Goal: Task Accomplishment & Management: Complete application form

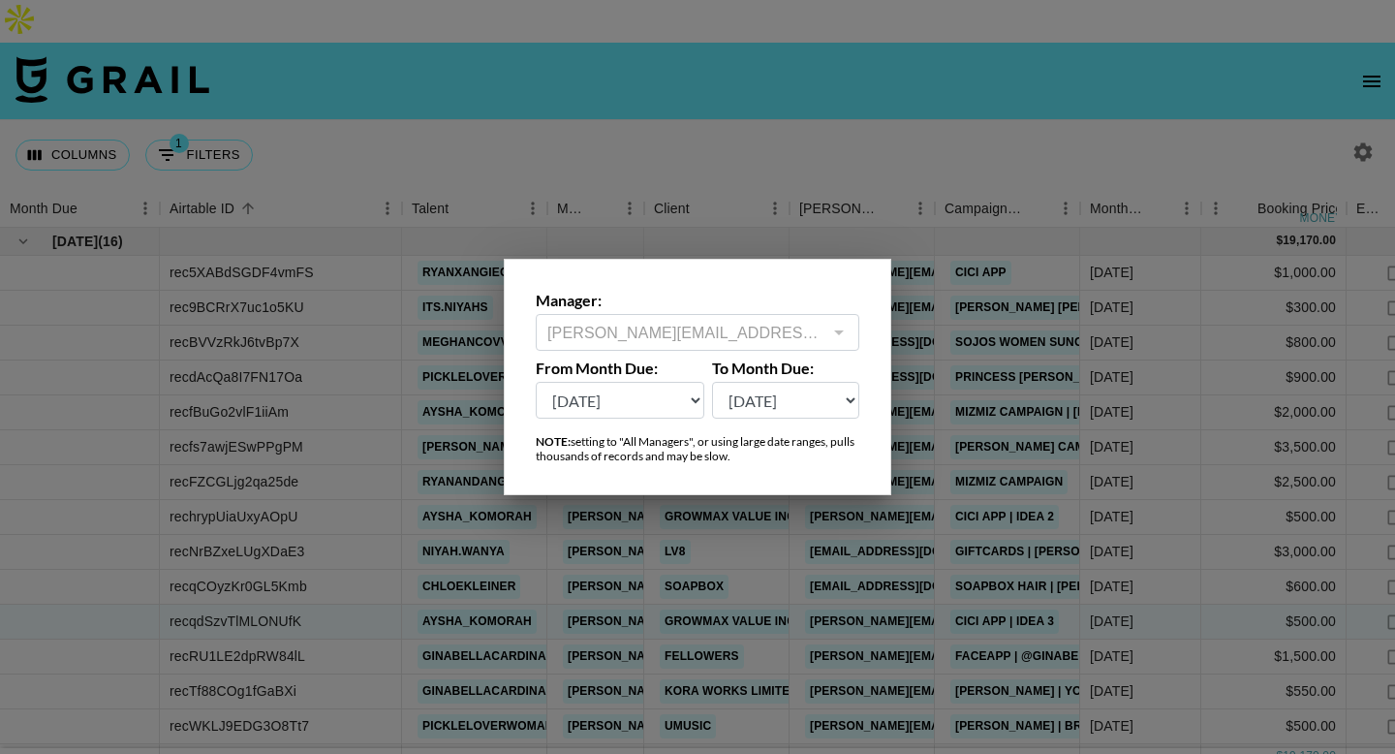
select select "[DATE]"
click at [536, 382] on select "[DATE] Sep '[DATE] [DATE] '[DATE] May '[DATE] Mar '[DATE] Jan '[DATE] Nov '[DAT…" at bounding box center [620, 400] width 169 height 37
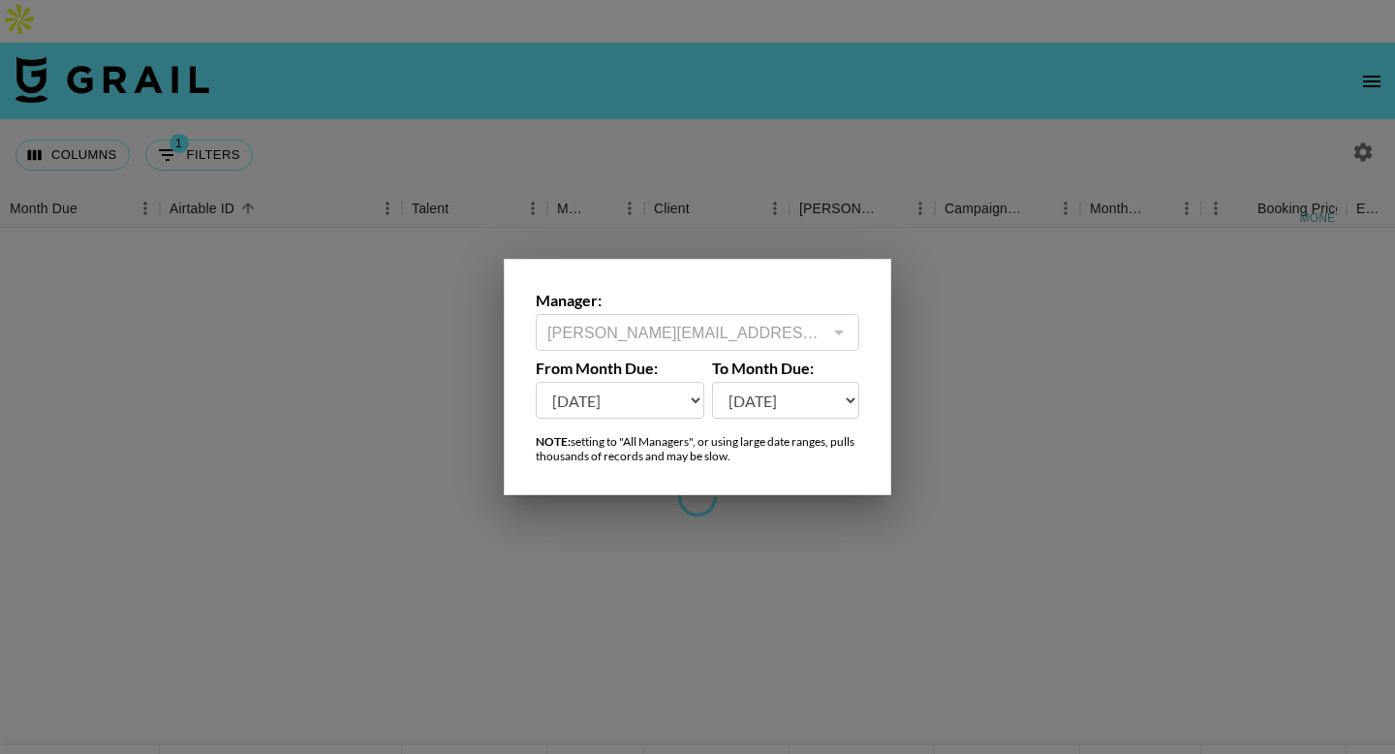
click at [708, 43] on div at bounding box center [697, 377] width 1395 height 754
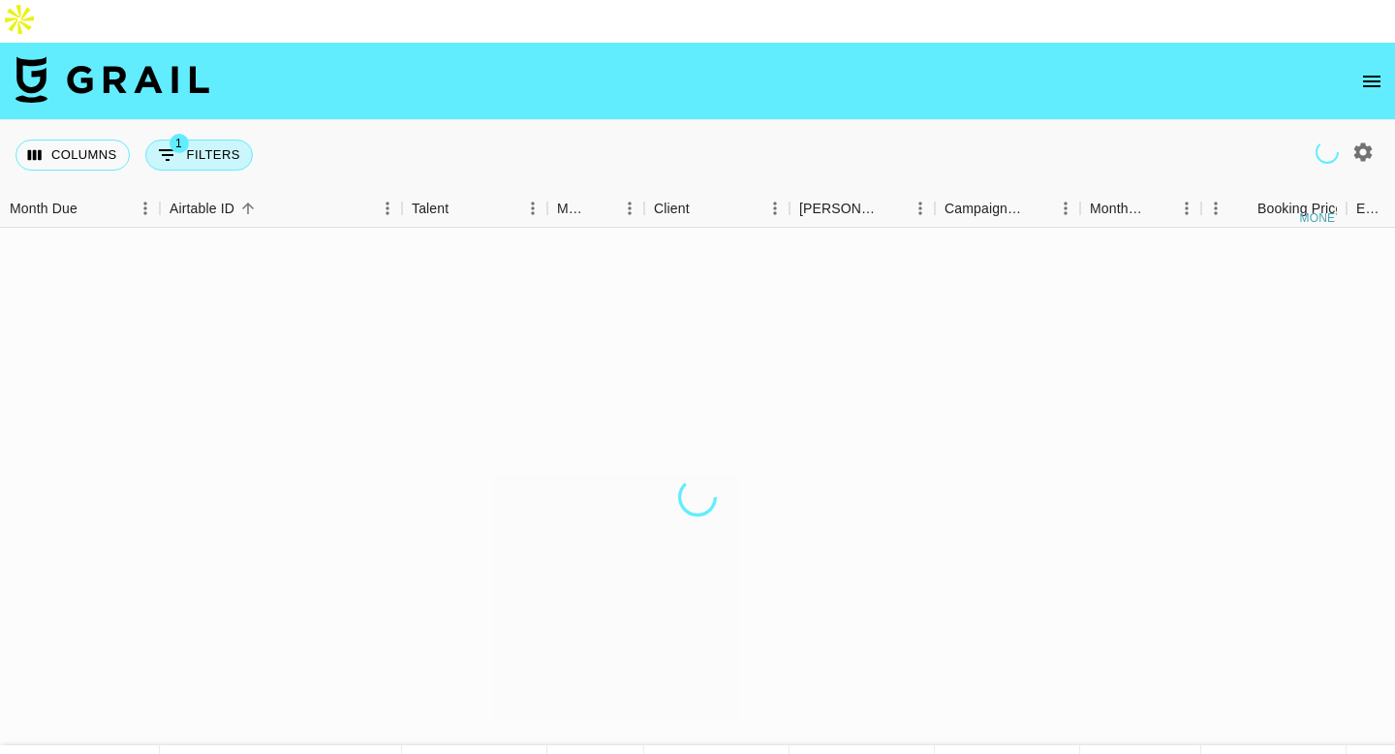
click at [184, 140] on button "1 Filters" at bounding box center [199, 155] width 108 height 31
select select "status"
select select "not"
select select "declined"
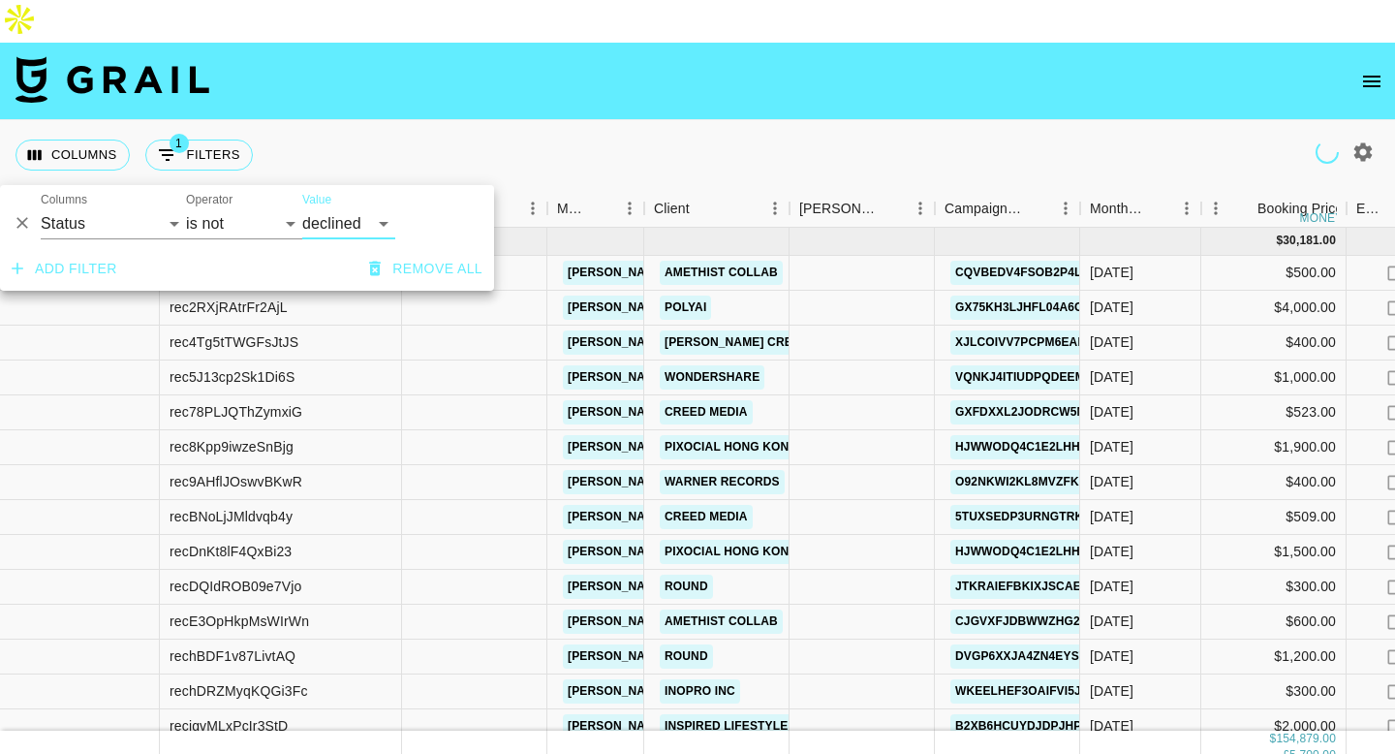
click at [82, 268] on button "Add filter" at bounding box center [64, 269] width 121 height 36
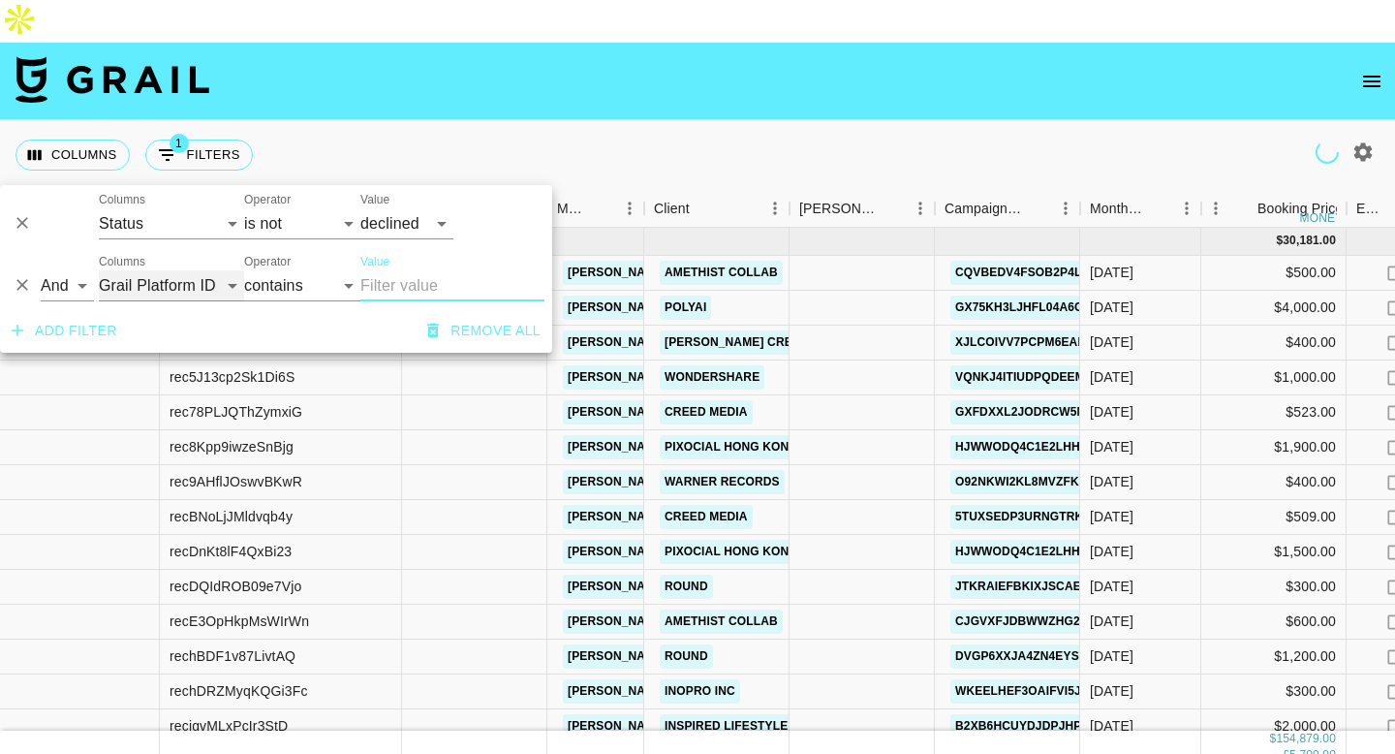
click at [177, 295] on select "Grail Platform ID Airtable ID Talent Manager Client [PERSON_NAME] Campaign (Typ…" at bounding box center [171, 285] width 145 height 31
click at [177, 287] on select "Grail Platform ID Airtable ID Talent Manager Client [PERSON_NAME] Campaign (Typ…" at bounding box center [171, 285] width 145 height 31
click at [222, 291] on select "Grail Platform ID Airtable ID Talent Manager Client [PERSON_NAME] Campaign (Typ…" at bounding box center [171, 285] width 145 height 31
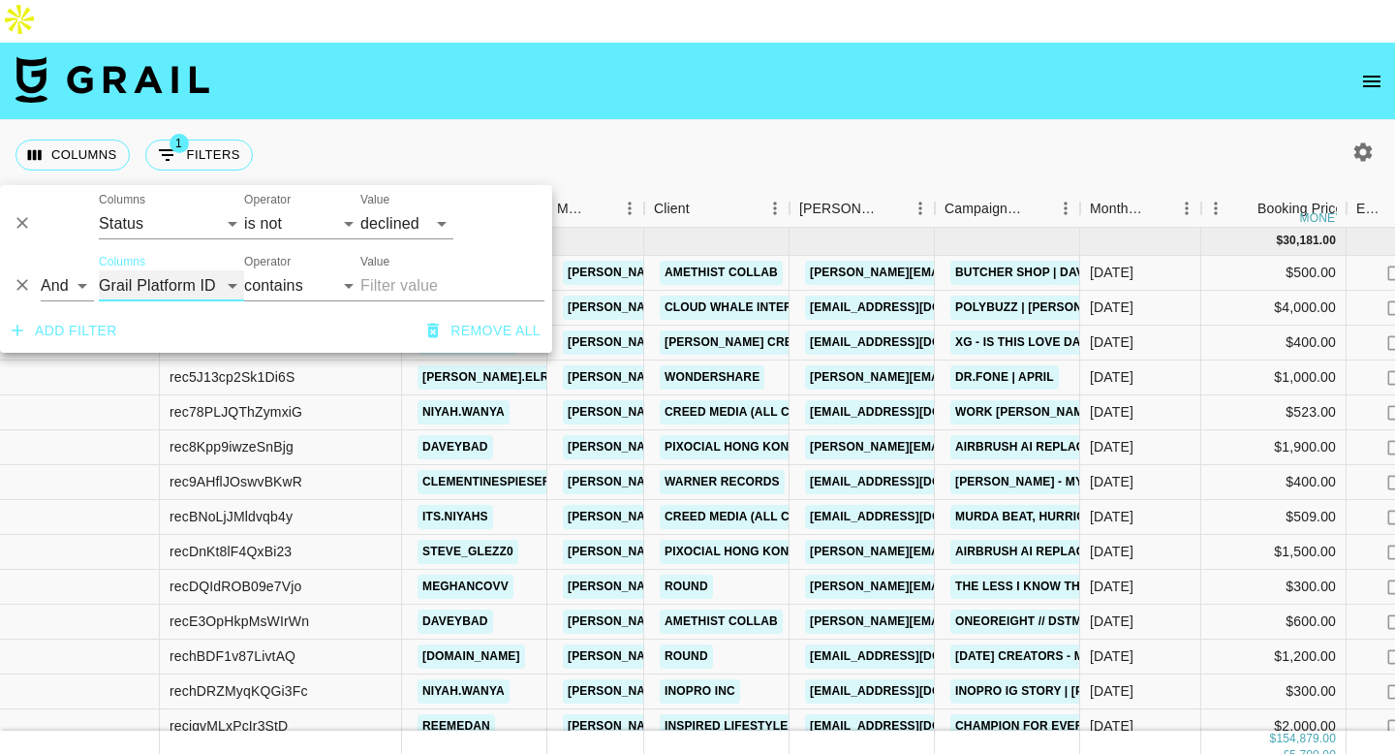
select select "talentName"
click at [99, 270] on select "Grail Platform ID Airtable ID Talent Manager Client [PERSON_NAME] Campaign (Typ…" at bounding box center [171, 285] width 145 height 31
click at [396, 280] on input "Value" at bounding box center [452, 285] width 184 height 31
type input "a"
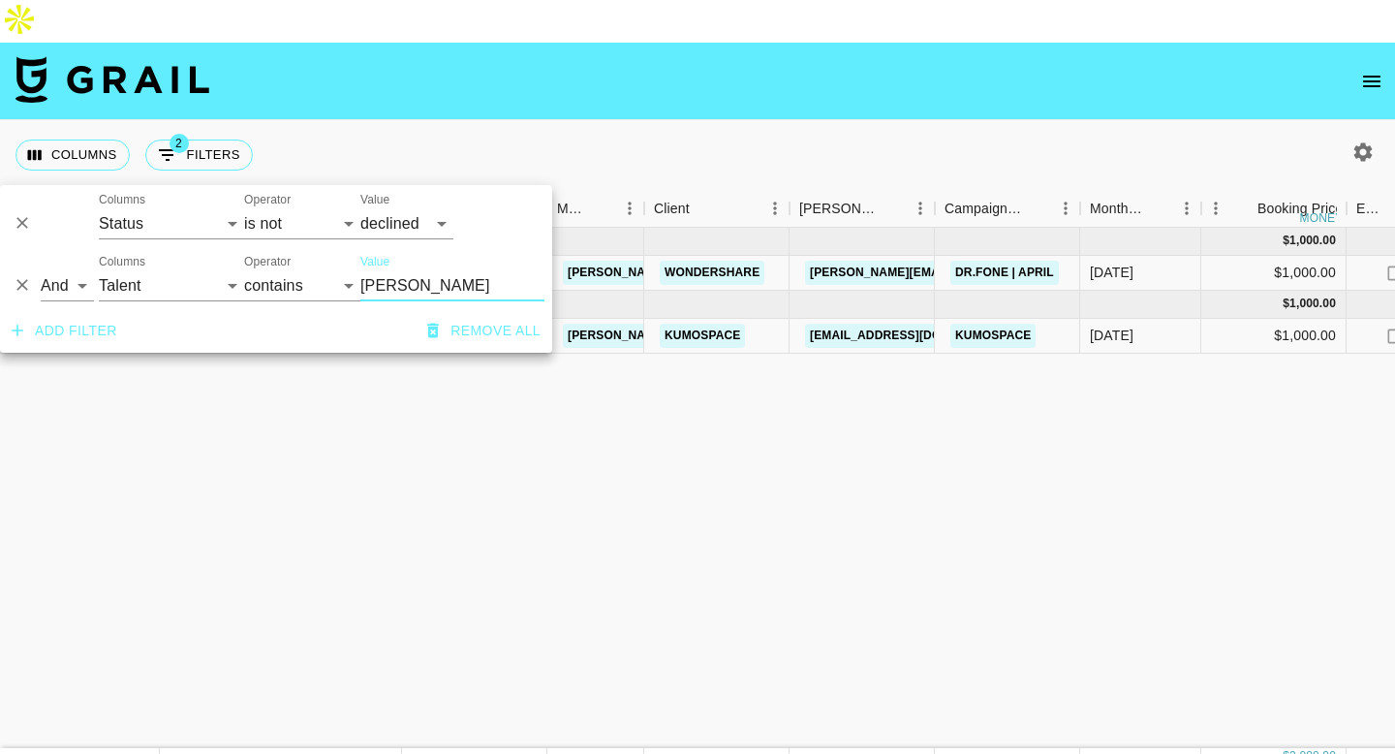
type input "[PERSON_NAME]"
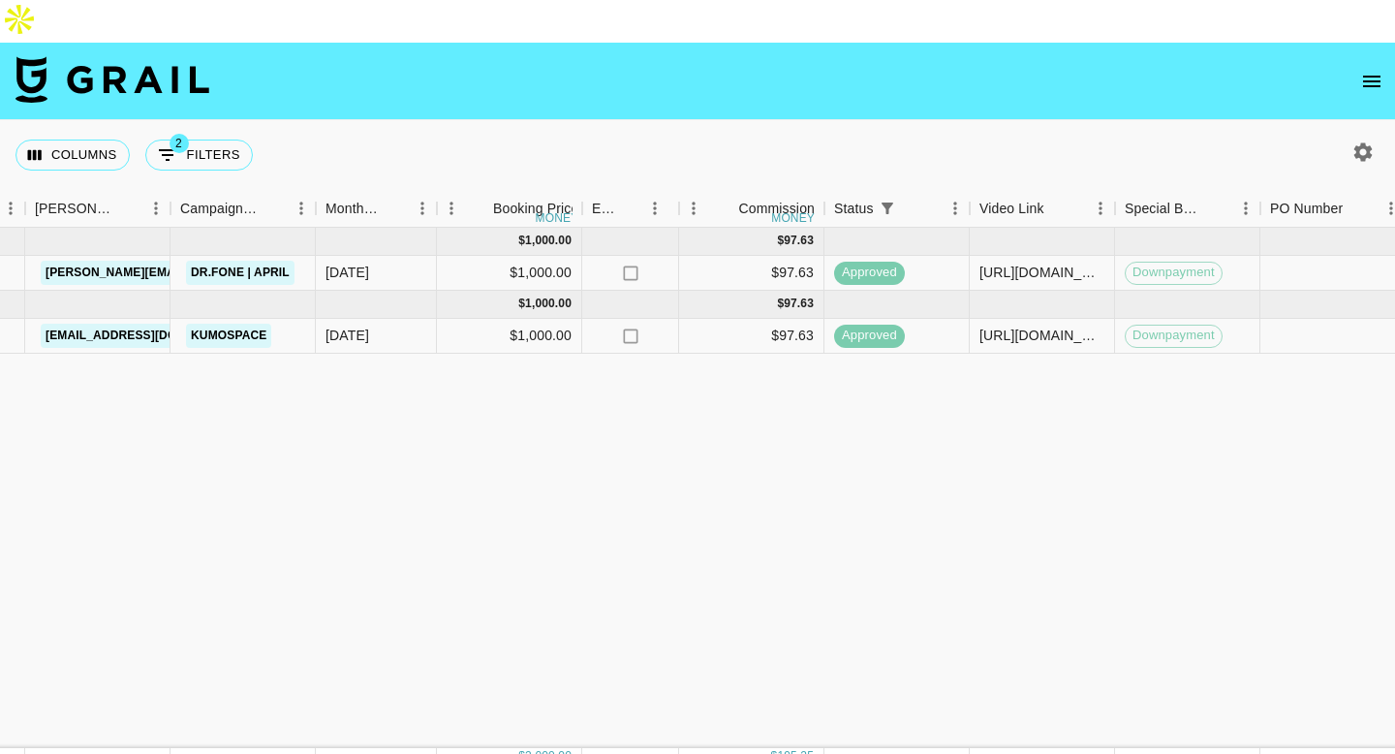
scroll to position [0, 1724]
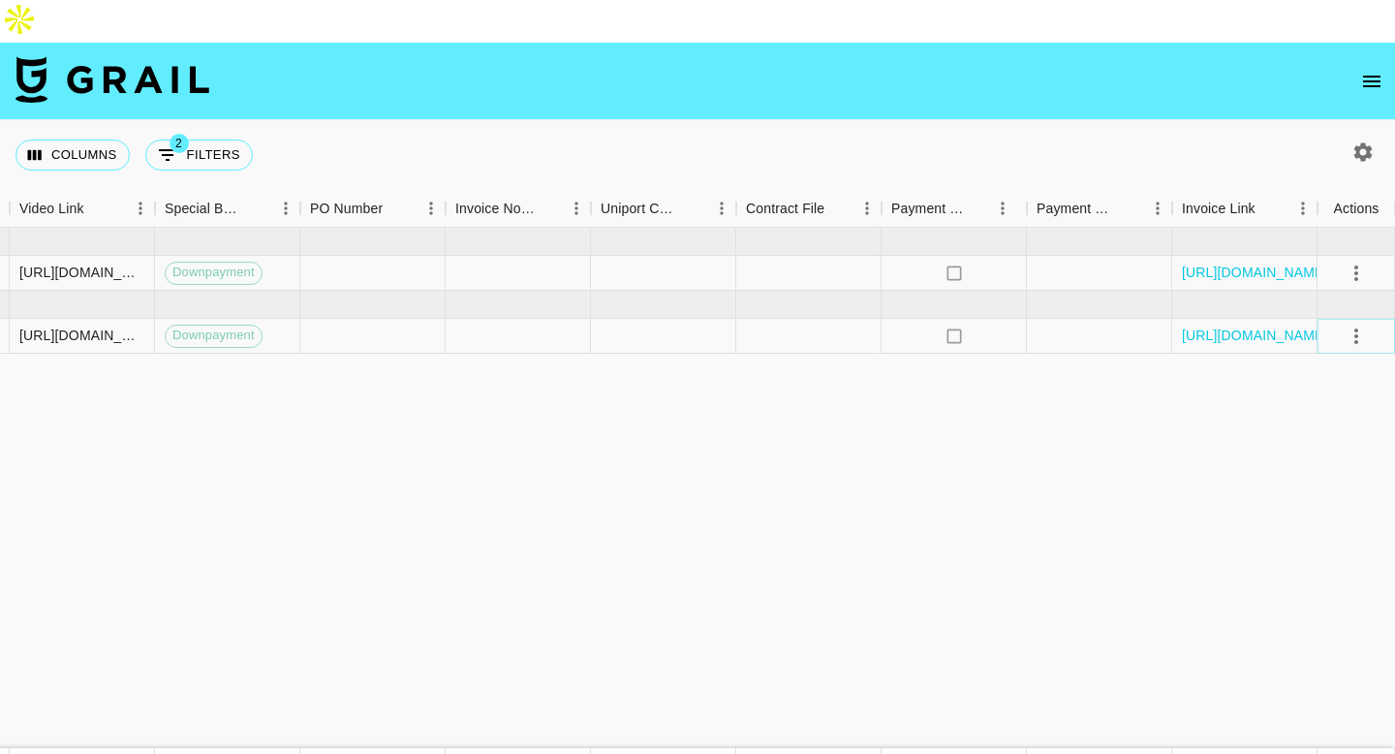
click at [1356, 325] on icon "select merge strategy" at bounding box center [1356, 336] width 23 height 23
click at [1327, 441] on li "Cancel" at bounding box center [1332, 439] width 126 height 35
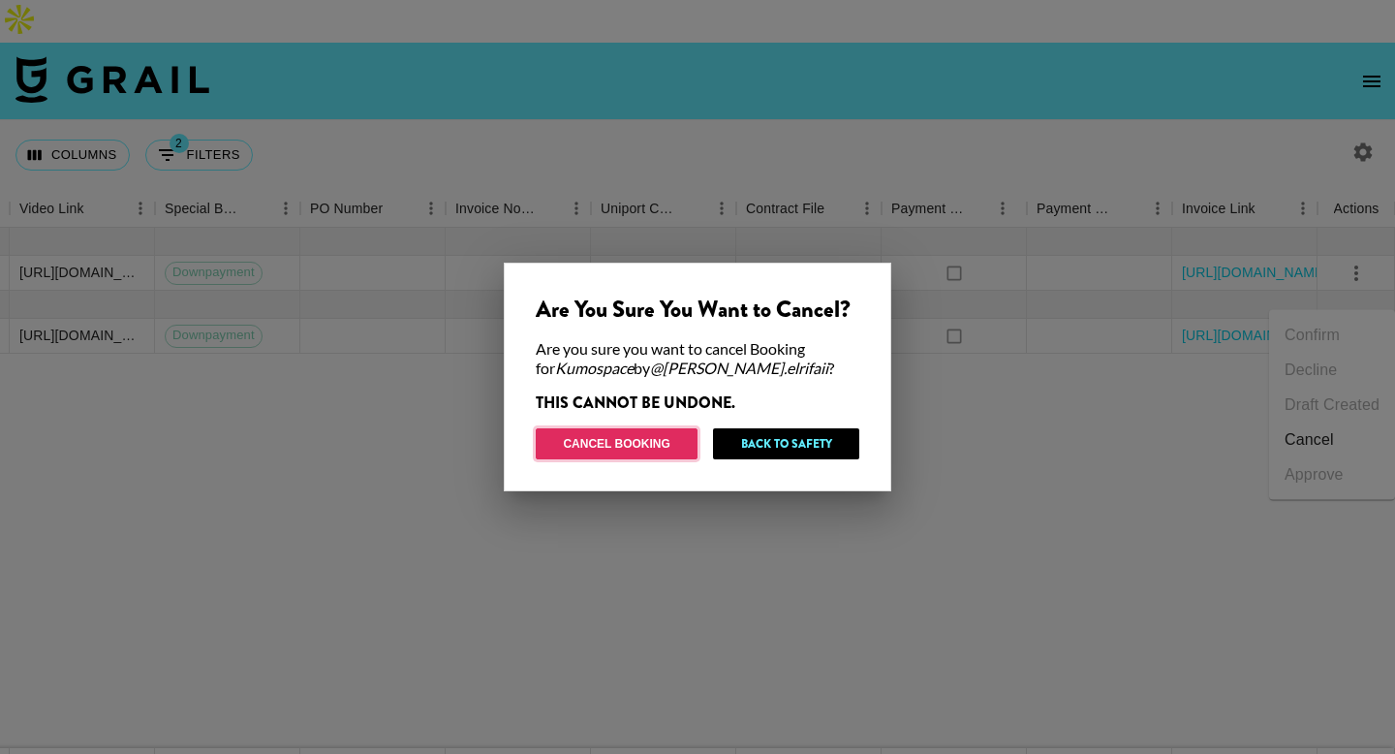
click at [627, 443] on button "Cancel Booking" at bounding box center [617, 443] width 162 height 31
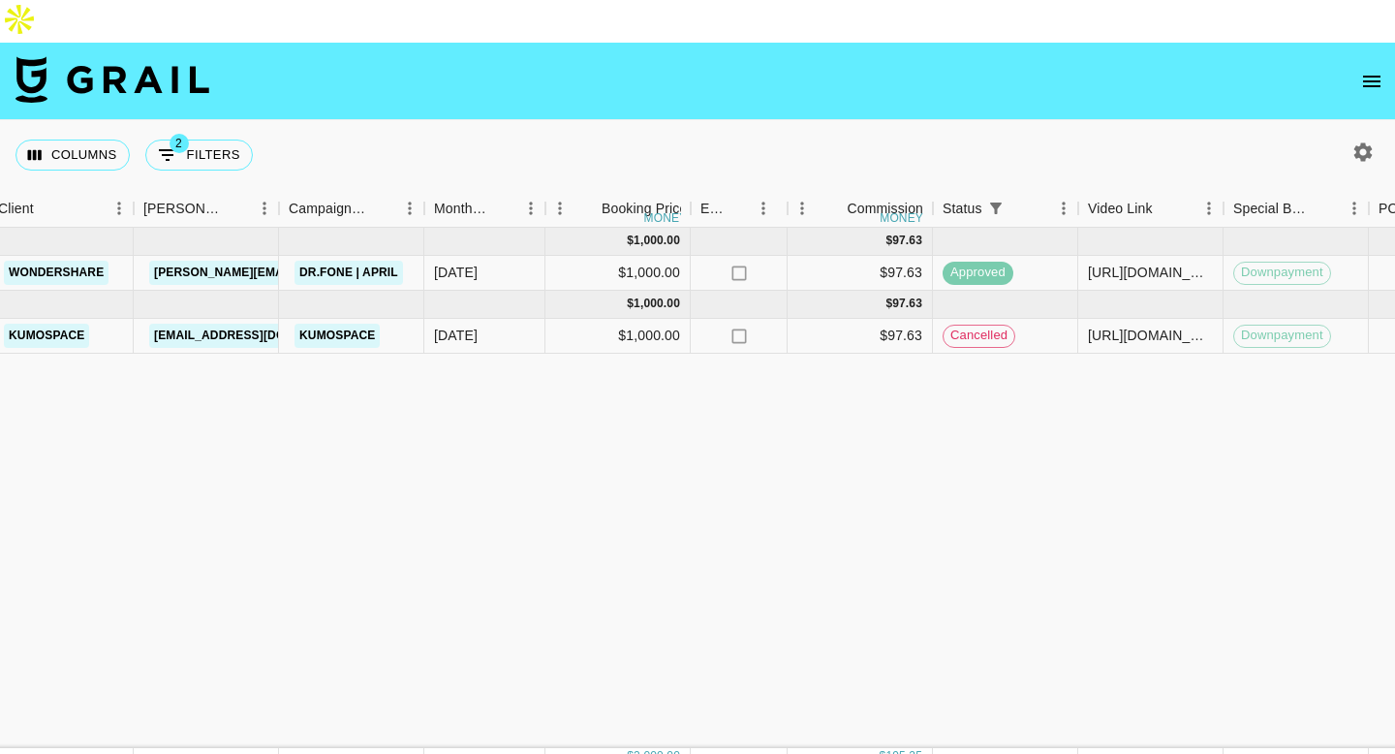
scroll to position [0, 454]
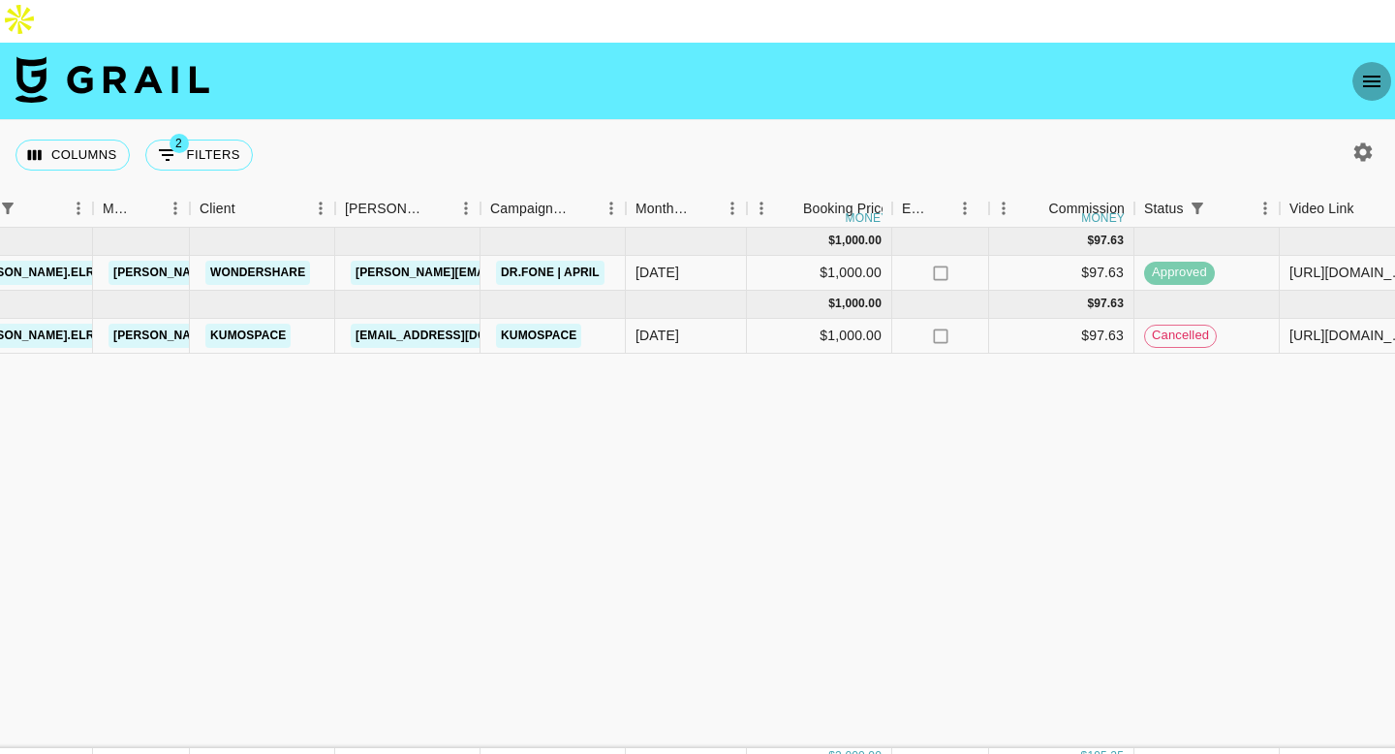
click at [1371, 76] on icon "open drawer" at bounding box center [1371, 82] width 17 height 12
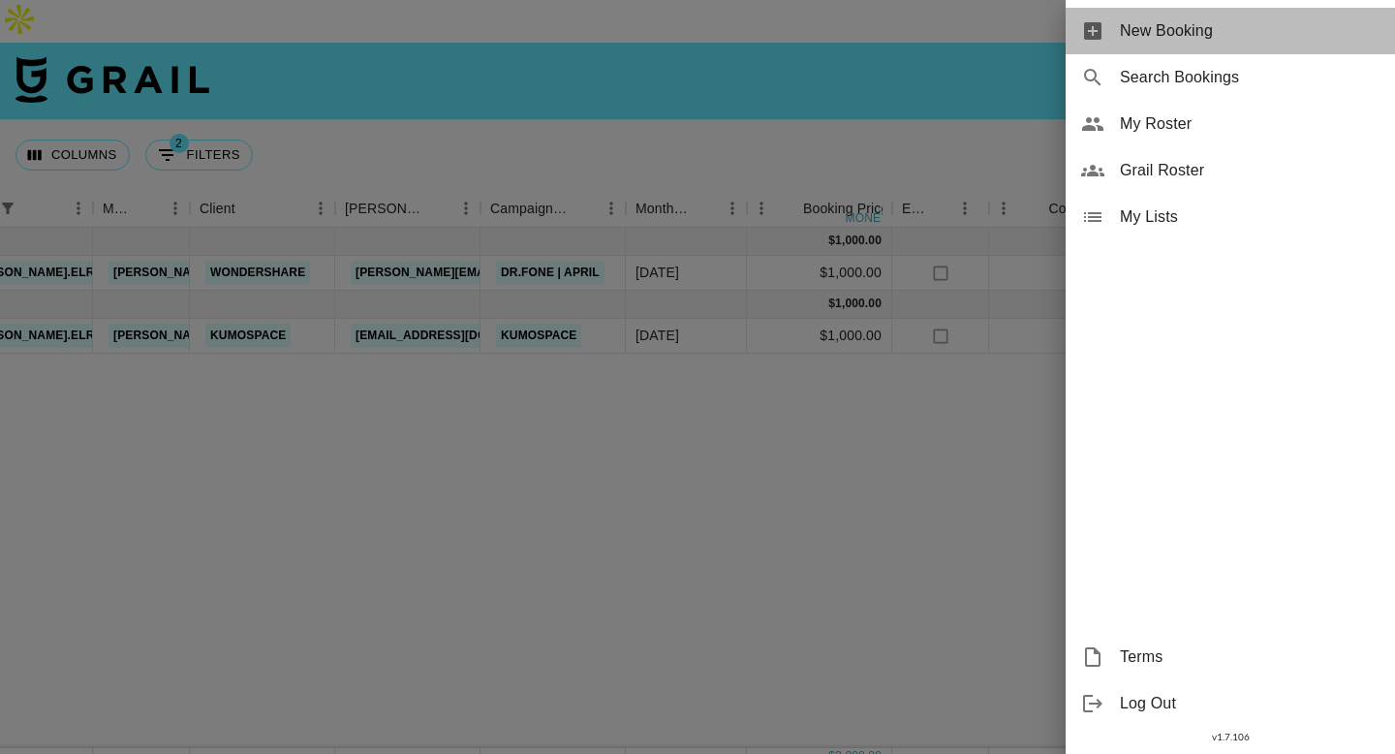
click at [1148, 32] on span "New Booking" at bounding box center [1250, 30] width 260 height 23
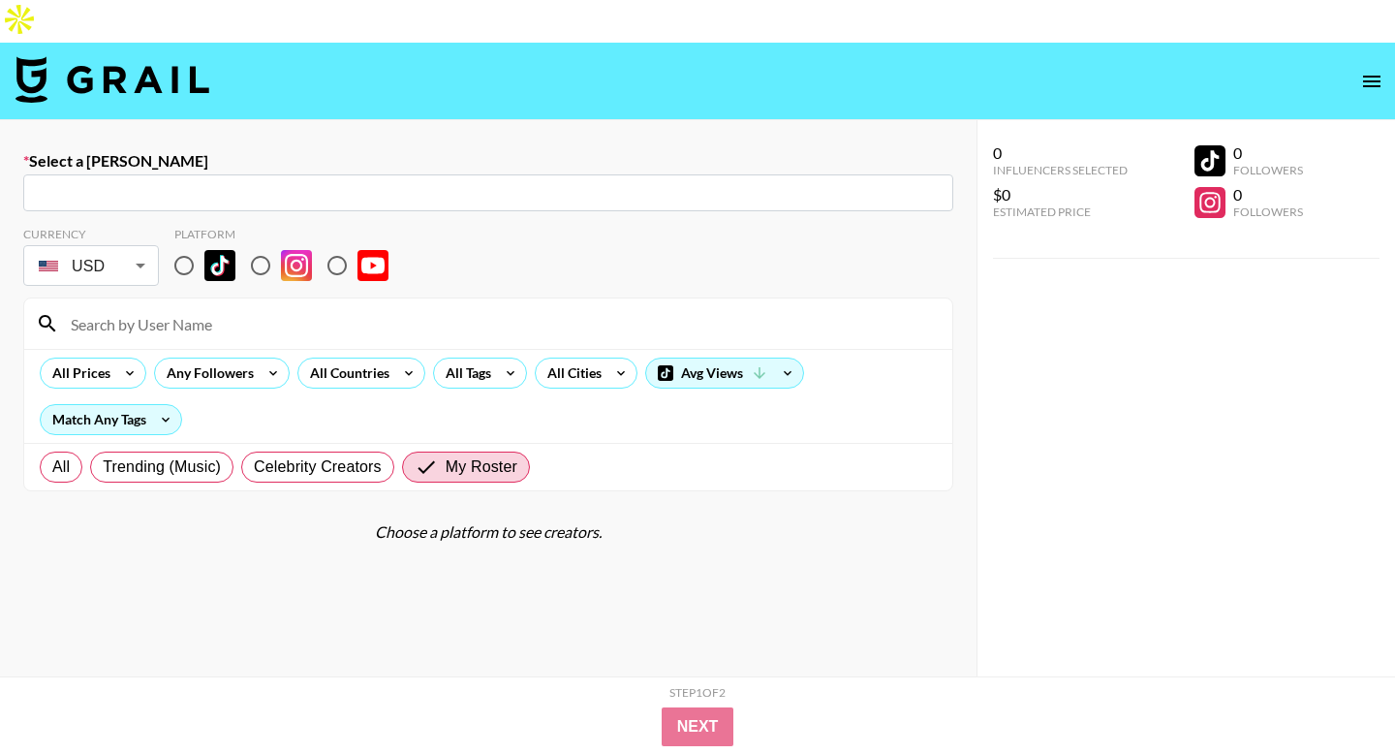
click at [594, 182] on input "text" at bounding box center [488, 193] width 907 height 22
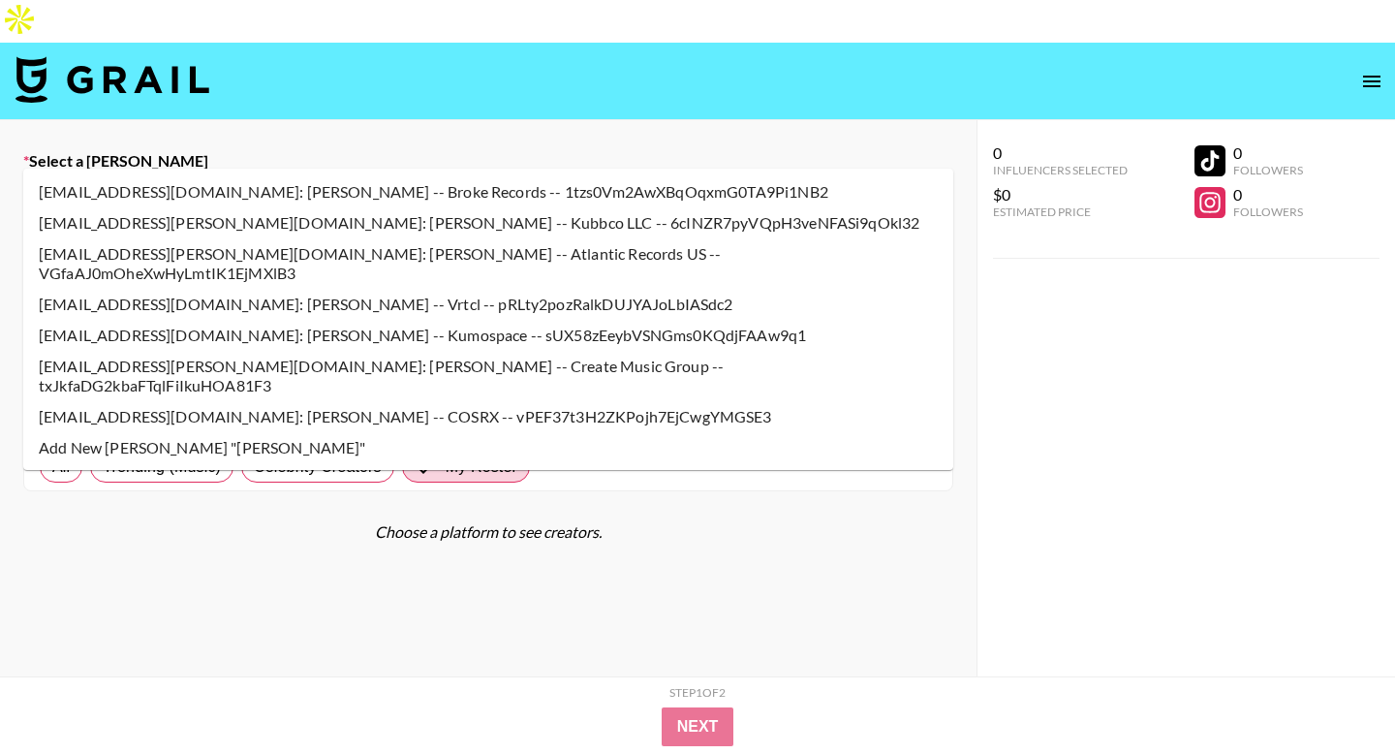
type input "[EMAIL_ADDRESS][DOMAIN_NAME]: [PERSON_NAME] -- Kumospace -- sUX58zEeybVSNGms0KQ…"
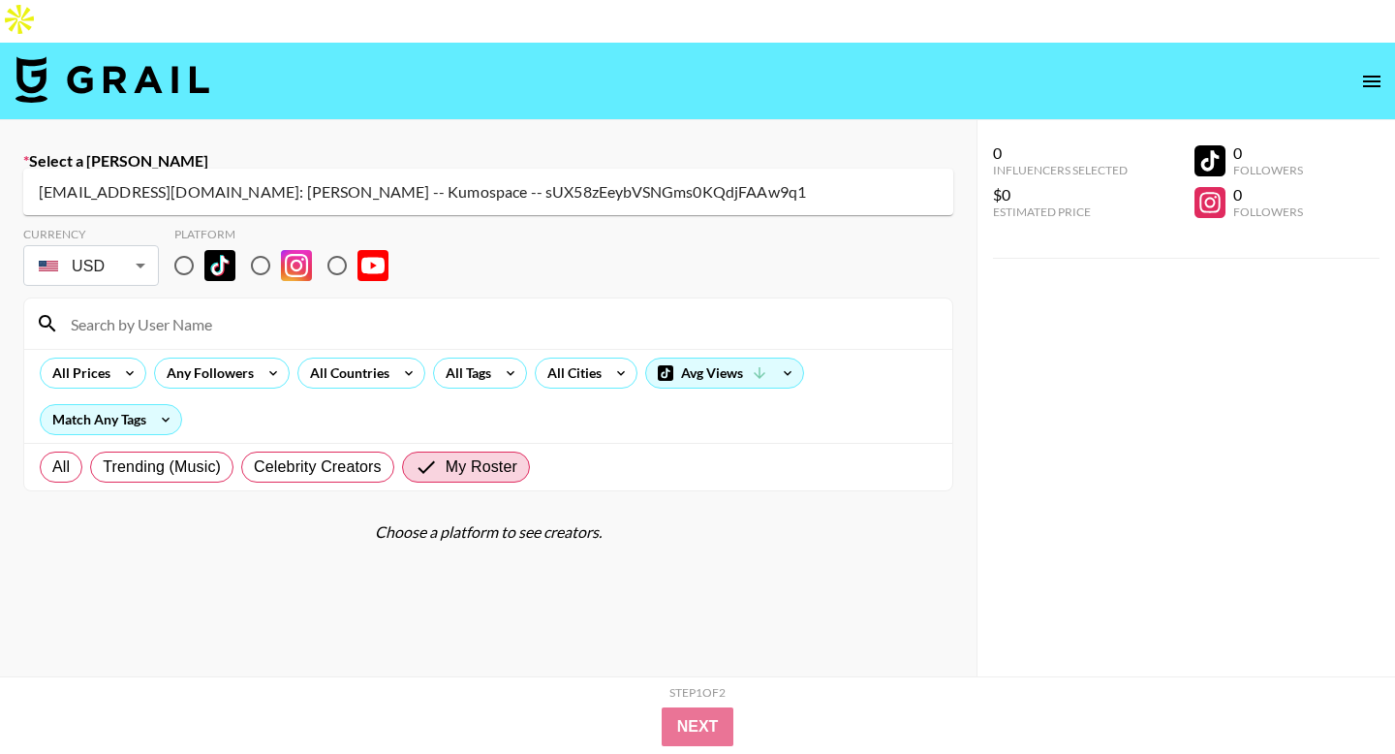
click at [203, 197] on li "[EMAIL_ADDRESS][DOMAIN_NAME]: [PERSON_NAME] -- Kumospace -- sUX58zEeybVSNGms0KQ…" at bounding box center [488, 191] width 930 height 31
click at [176, 245] on input "radio" at bounding box center [184, 265] width 41 height 41
radio input "true"
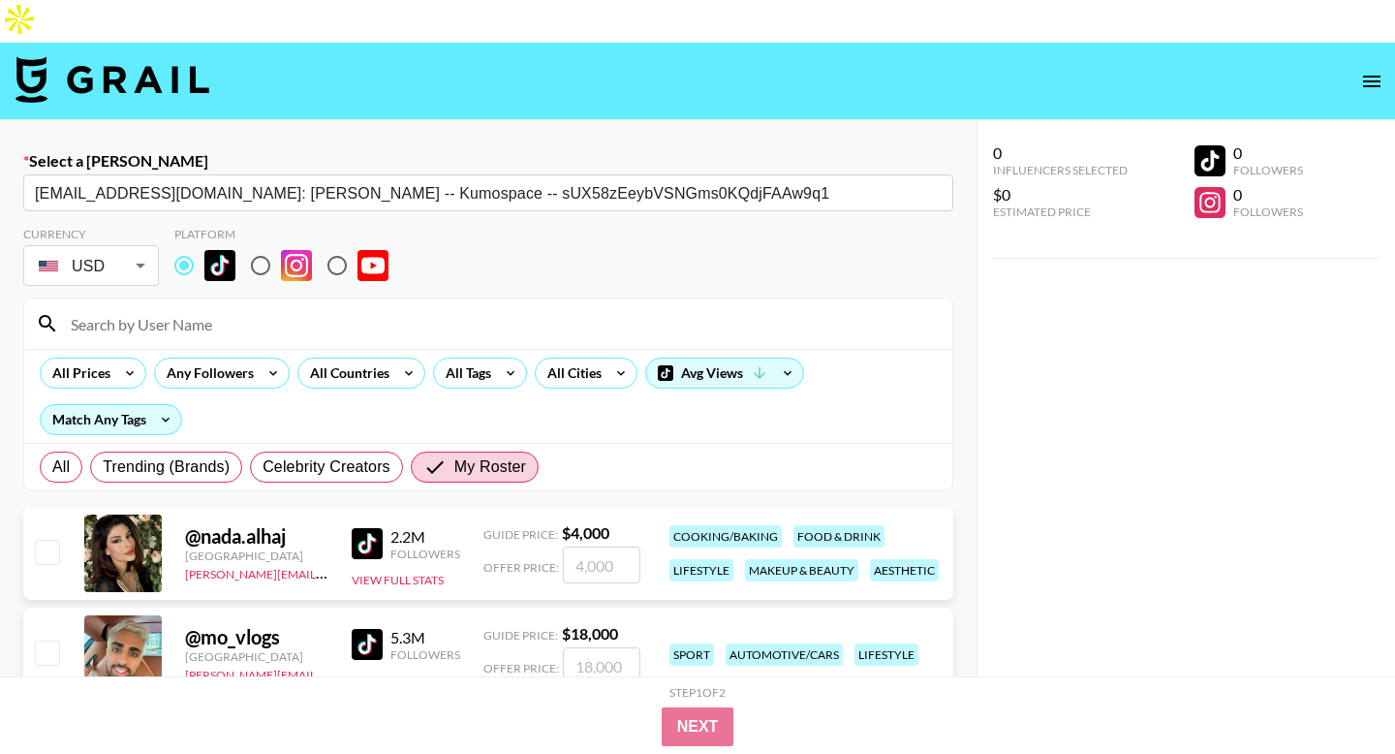
click at [185, 308] on input at bounding box center [500, 323] width 882 height 31
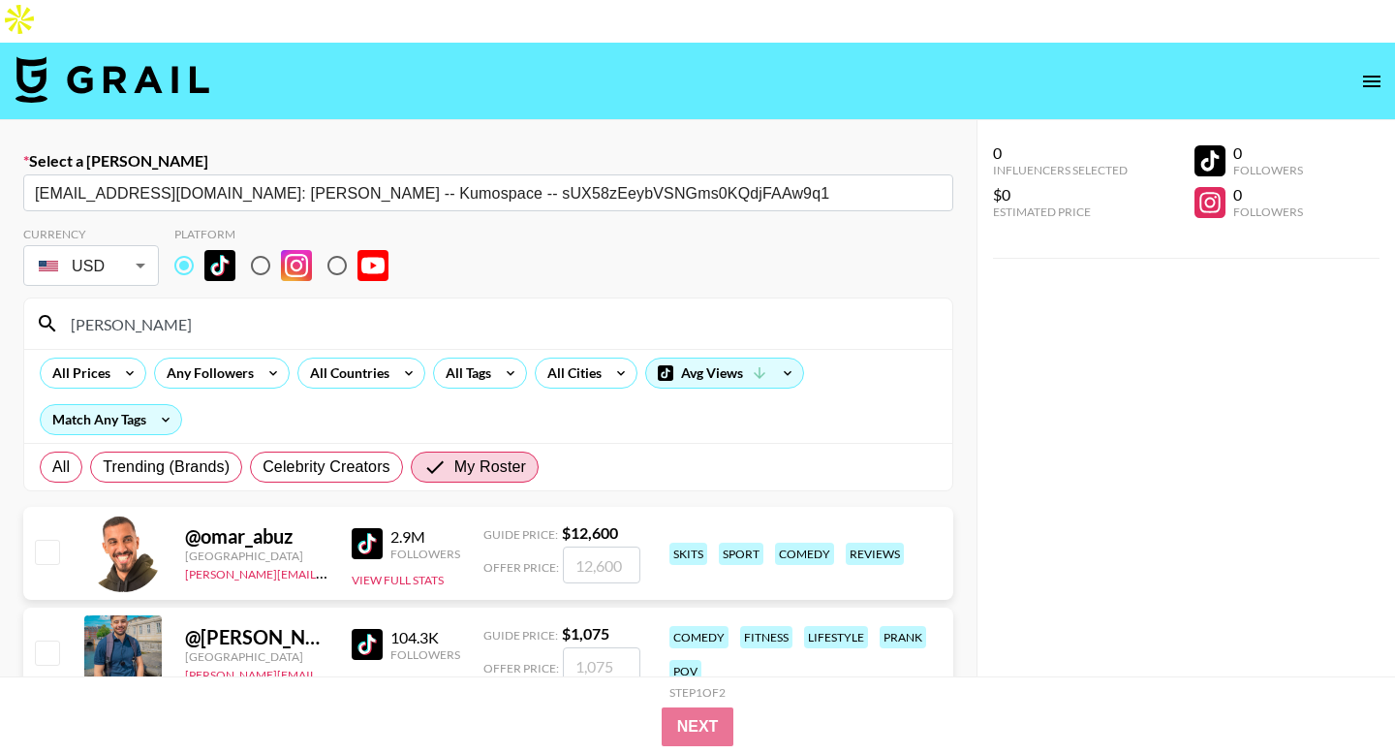
type input "[PERSON_NAME]"
click at [603, 647] on input "number" at bounding box center [602, 665] width 78 height 37
checkbox input "true"
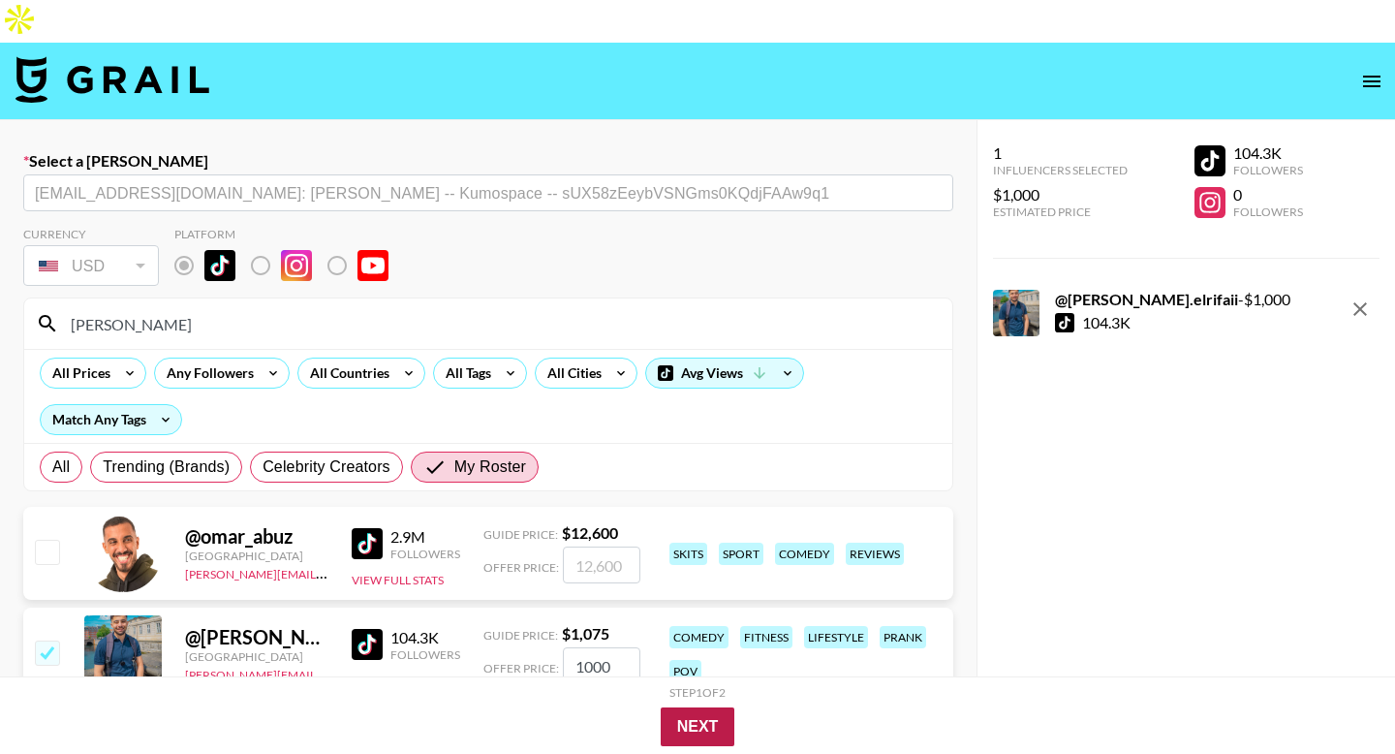
type input "1000"
click at [692, 738] on button "Next" at bounding box center [698, 726] width 75 height 39
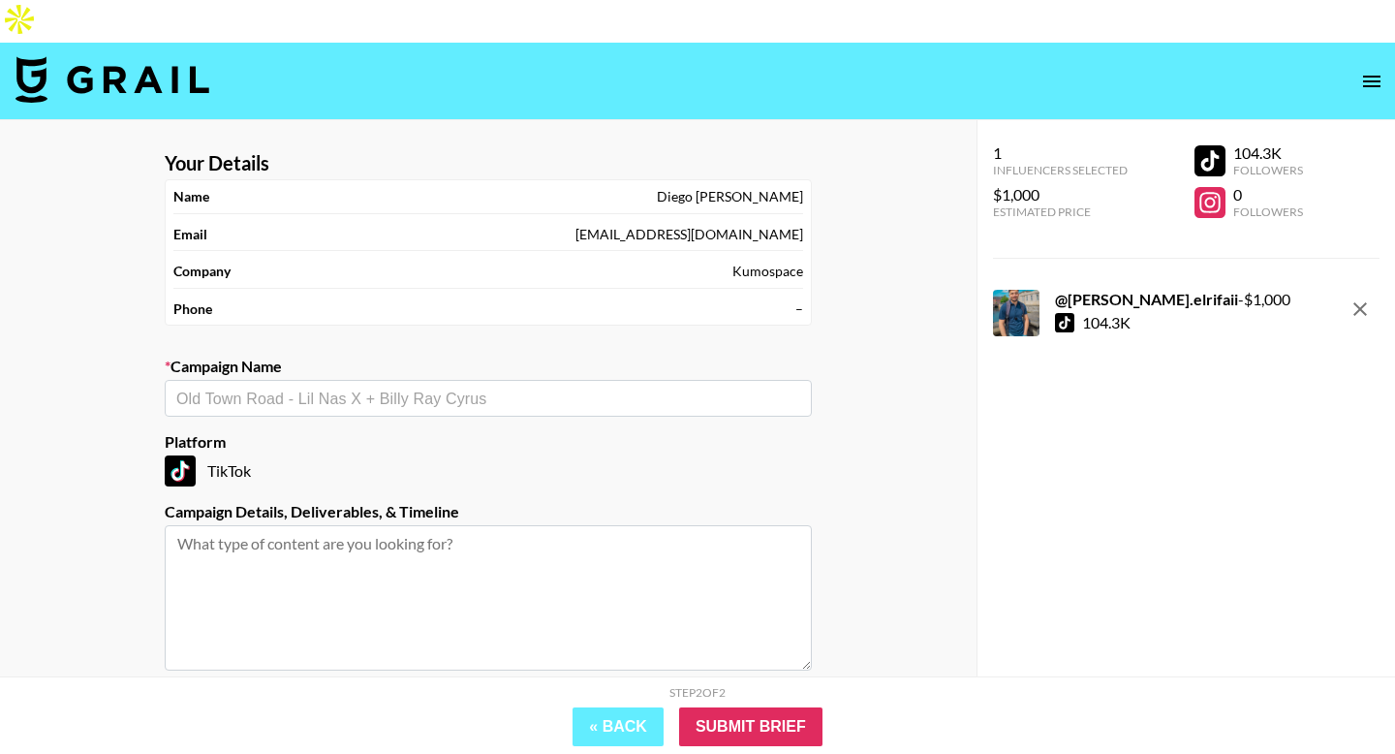
click at [268, 388] on input "text" at bounding box center [488, 399] width 624 height 22
click at [266, 395] on li "Add New Campaign: "[PERSON_NAME] | Kumospace"" at bounding box center [488, 397] width 647 height 31
type input "[PERSON_NAME] | Kumospace"
click at [276, 525] on textarea at bounding box center [488, 597] width 647 height 145
